Goal: Transaction & Acquisition: Purchase product/service

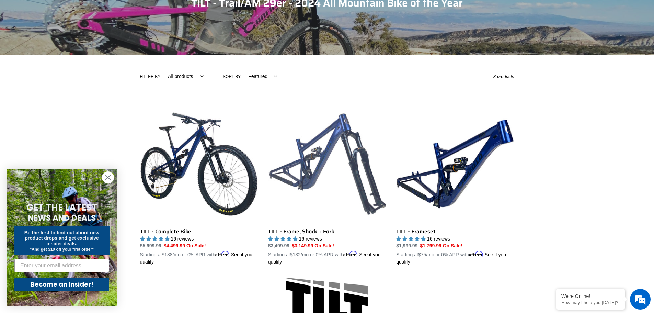
scroll to position [92, 0]
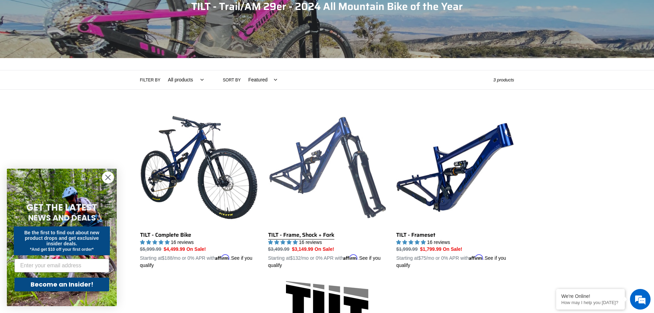
click at [331, 154] on link "TILT - Frame, Shock + Fork" at bounding box center [327, 189] width 118 height 161
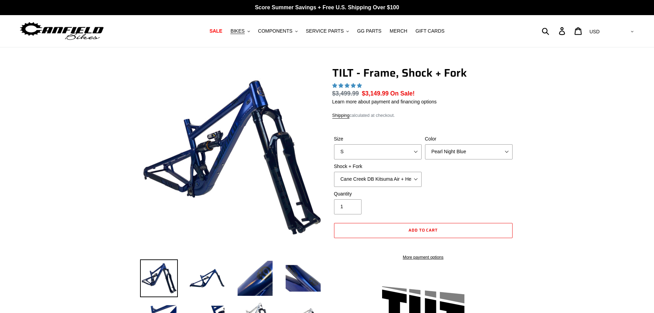
select select "highest-rating"
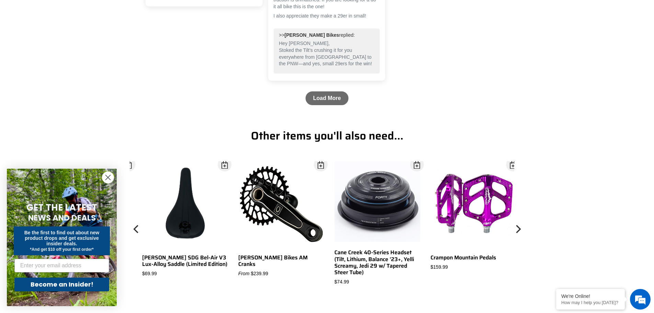
scroll to position [2266, 0]
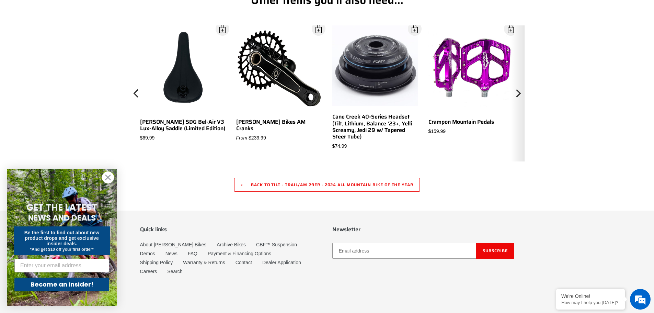
click at [517, 92] on icon "Next" at bounding box center [518, 94] width 8 height 82
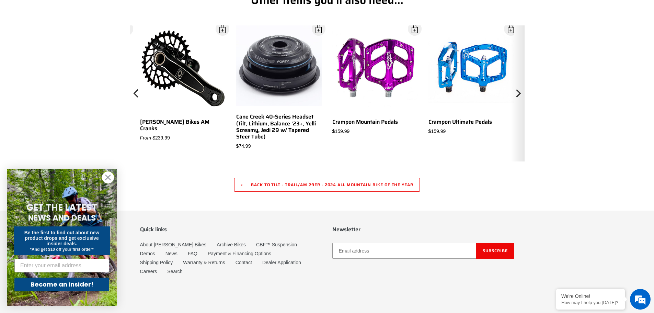
click at [517, 92] on icon "Next" at bounding box center [518, 94] width 8 height 82
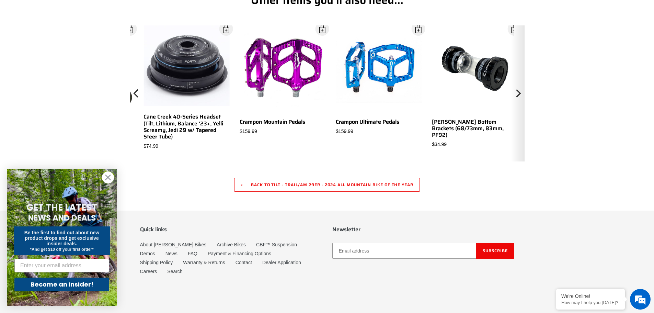
click at [517, 92] on icon "Next" at bounding box center [518, 94] width 8 height 82
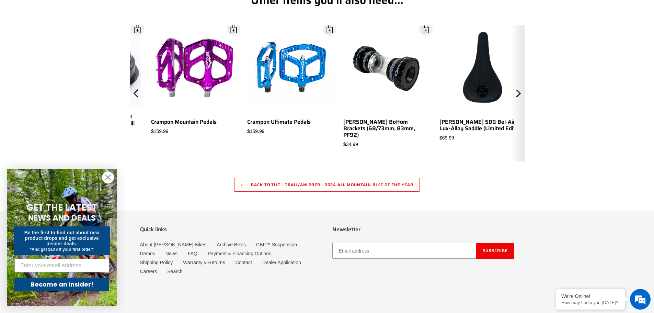
click at [517, 92] on icon "Next" at bounding box center [518, 94] width 8 height 82
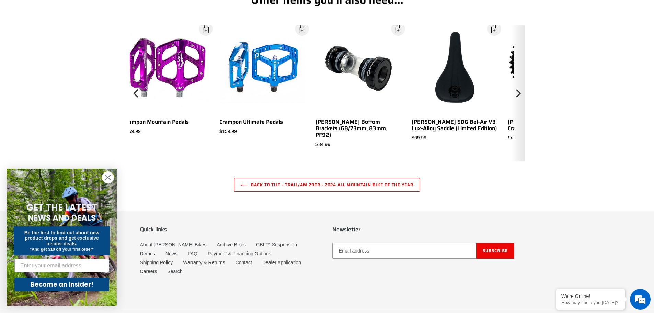
click at [517, 92] on icon "Next" at bounding box center [518, 94] width 8 height 82
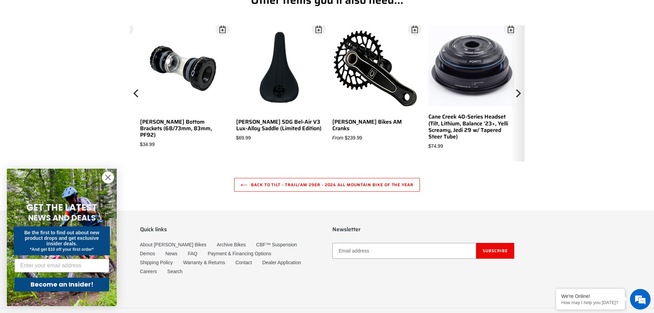
click at [517, 92] on icon "Next" at bounding box center [518, 94] width 8 height 82
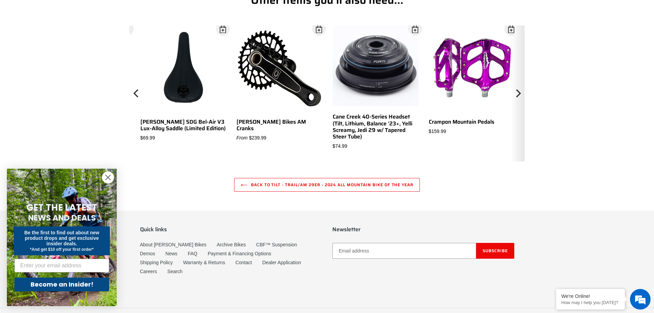
click at [517, 92] on icon "Next" at bounding box center [518, 94] width 8 height 82
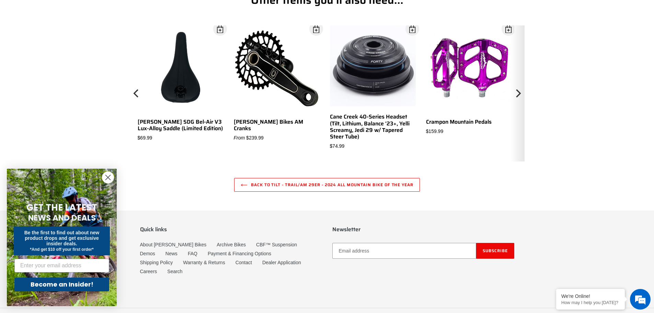
click at [517, 92] on icon "Next" at bounding box center [518, 94] width 8 height 82
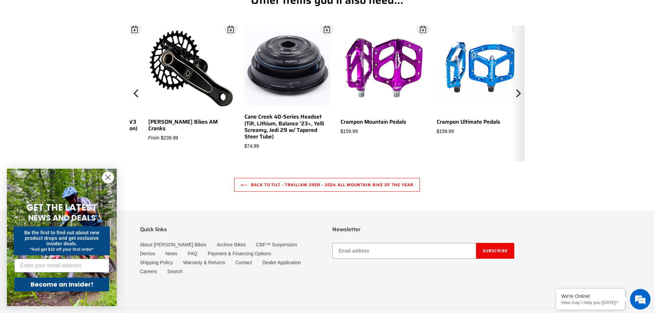
click at [517, 92] on icon "Next" at bounding box center [518, 94] width 8 height 82
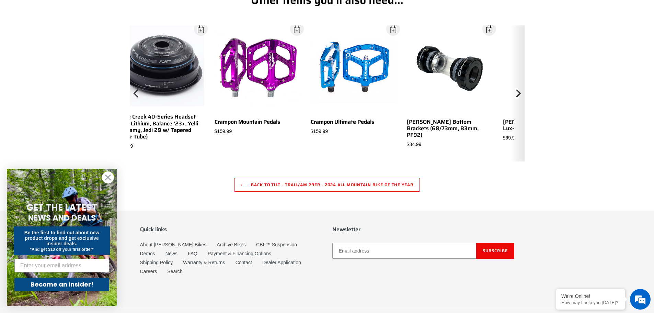
click at [517, 92] on icon "Next" at bounding box center [518, 94] width 8 height 82
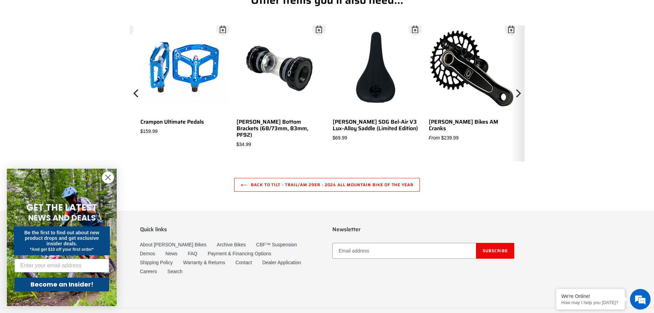
click at [517, 92] on icon "Next" at bounding box center [518, 94] width 8 height 82
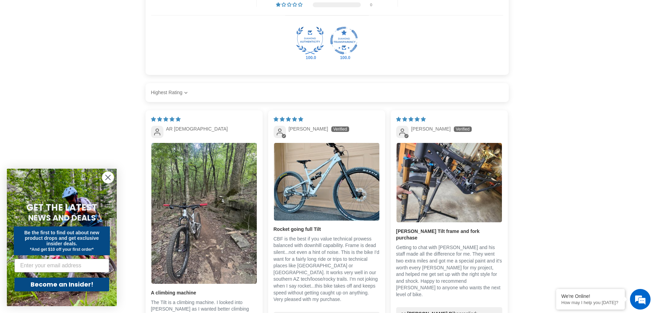
scroll to position [0, 0]
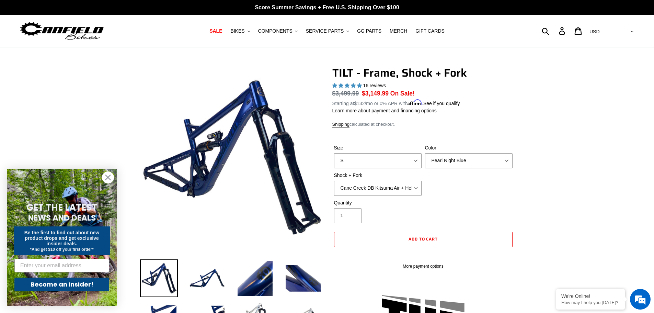
click at [222, 28] on span "SALE" at bounding box center [215, 31] width 13 height 6
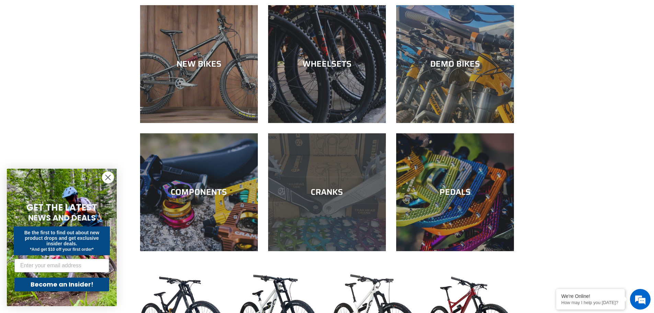
scroll to position [309, 0]
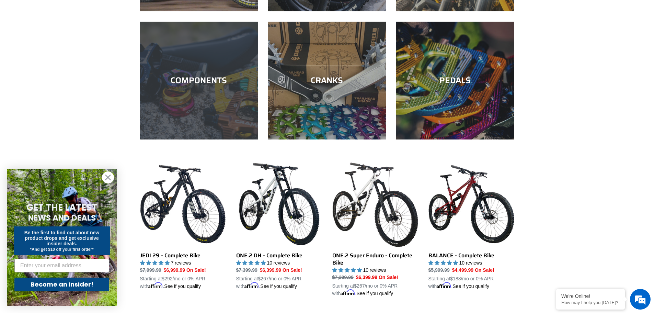
click at [228, 139] on div "COMPONENTS" at bounding box center [199, 139] width 118 height 0
